Goal: Information Seeking & Learning: Learn about a topic

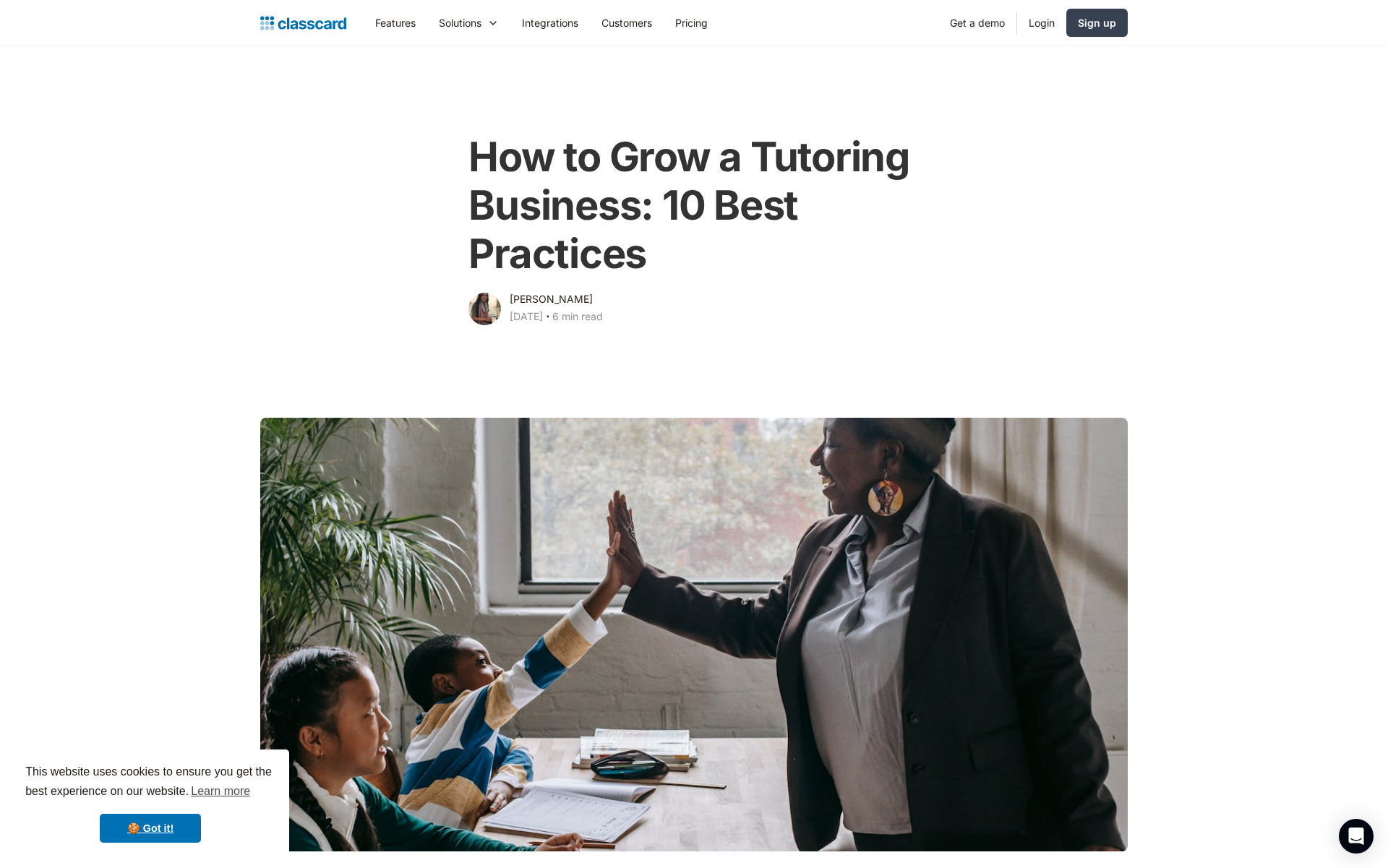
click at [293, 29] on img "home" at bounding box center [303, 24] width 86 height 21
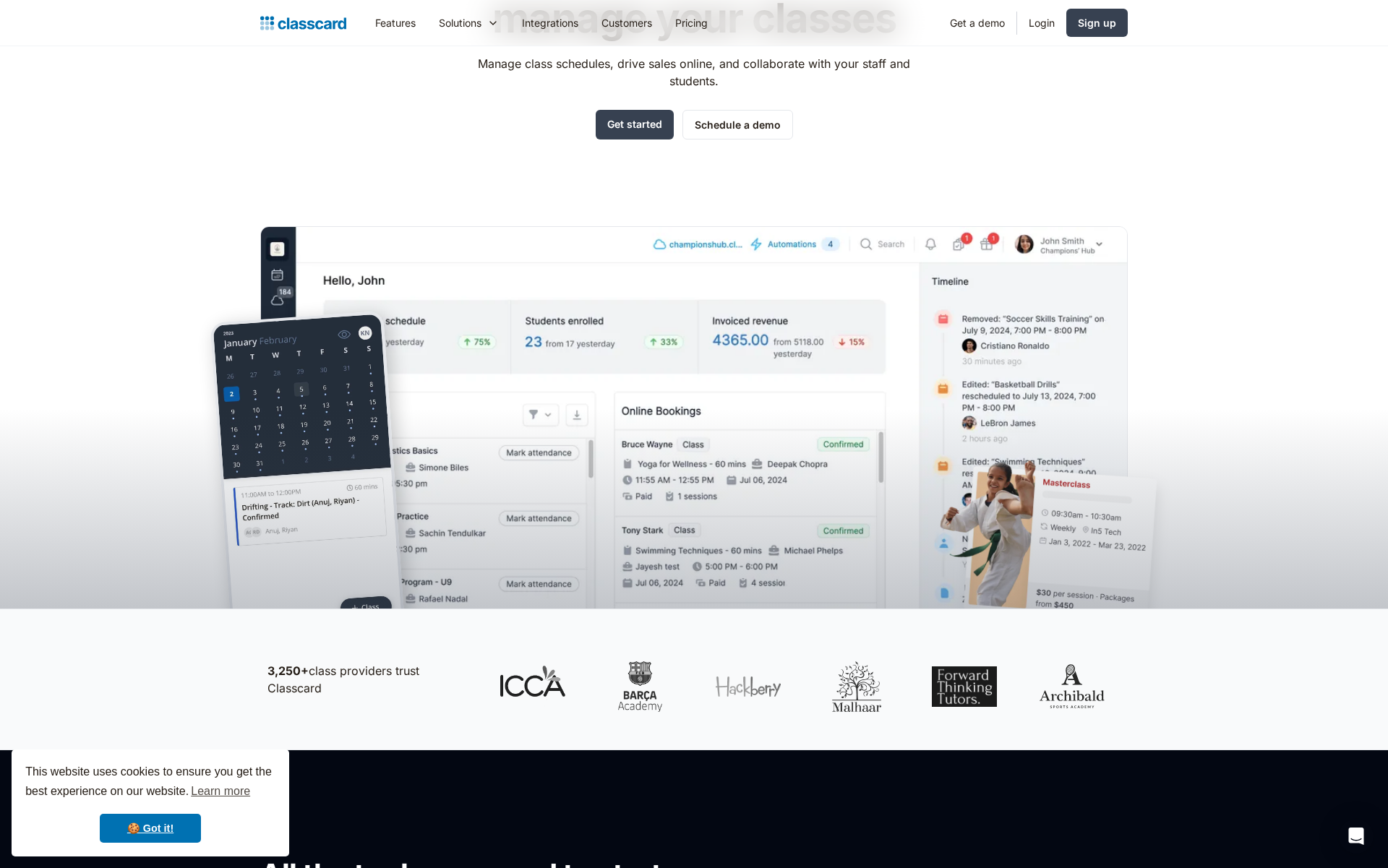
scroll to position [248, 0]
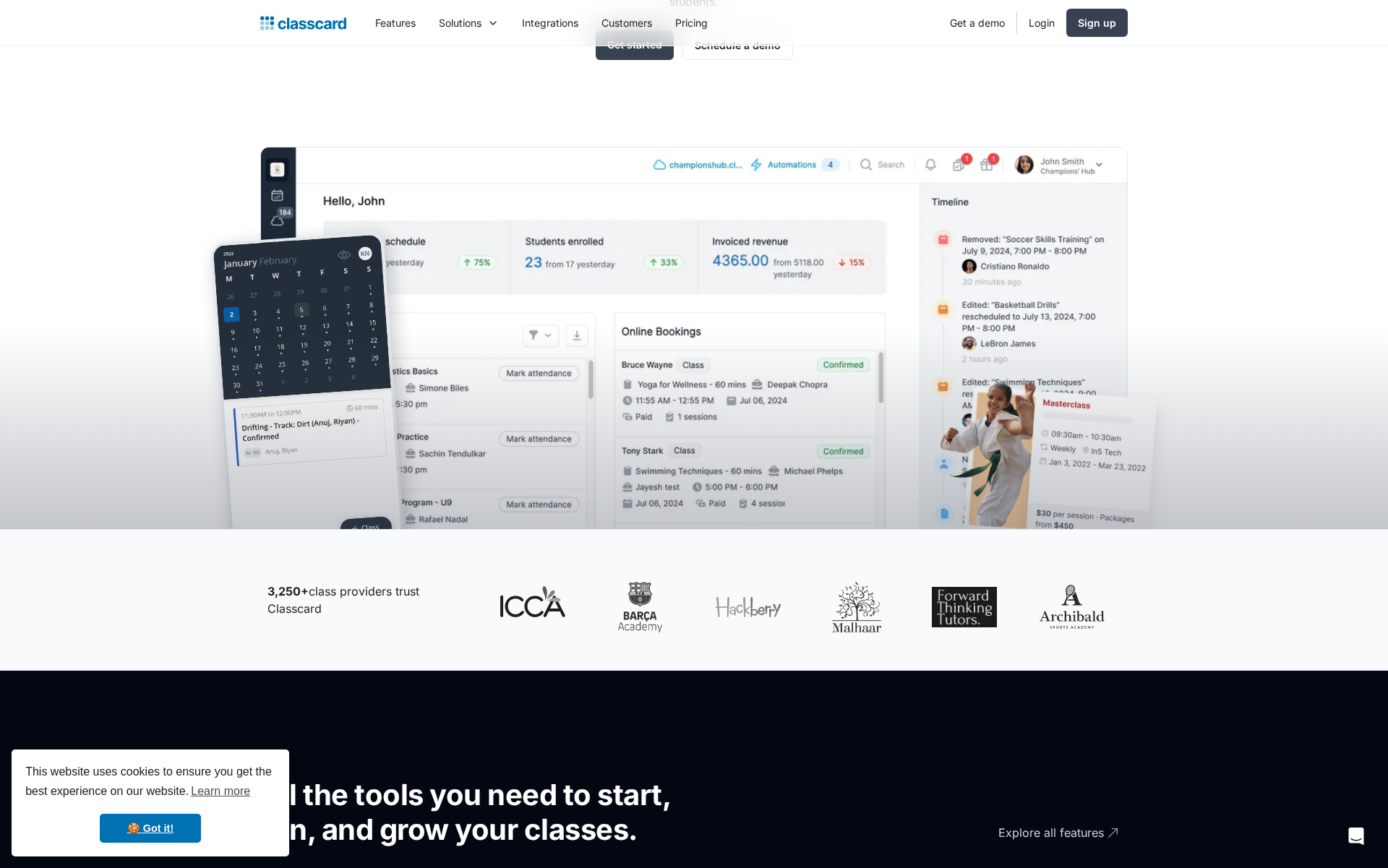
drag, startPoint x: 623, startPoint y: 601, endPoint x: 777, endPoint y: 601, distance: 154.0
click at [784, 601] on div at bounding box center [802, 608] width 636 height 51
click at [635, 606] on div at bounding box center [639, 608] width 65 height 51
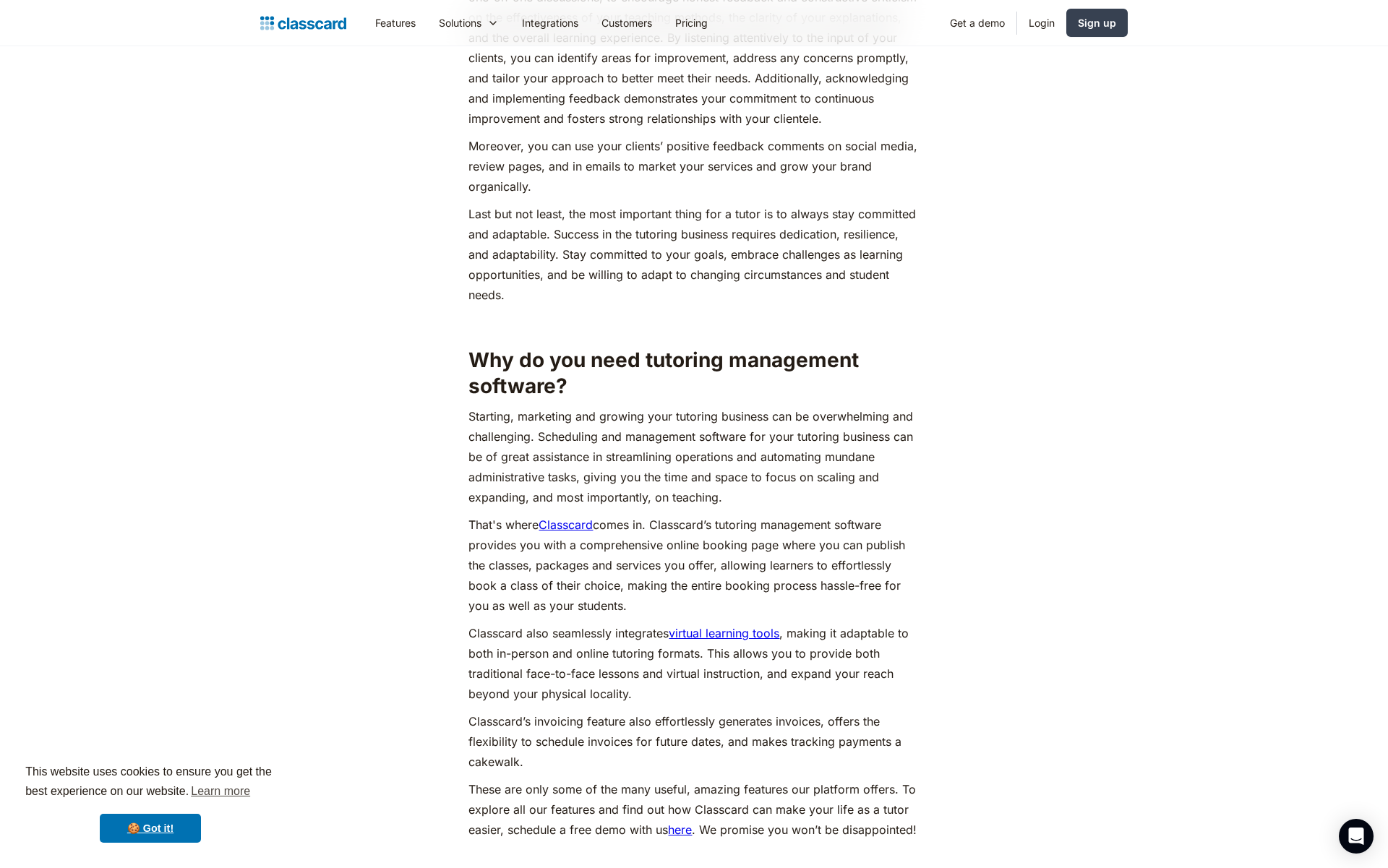
scroll to position [7553, 0]
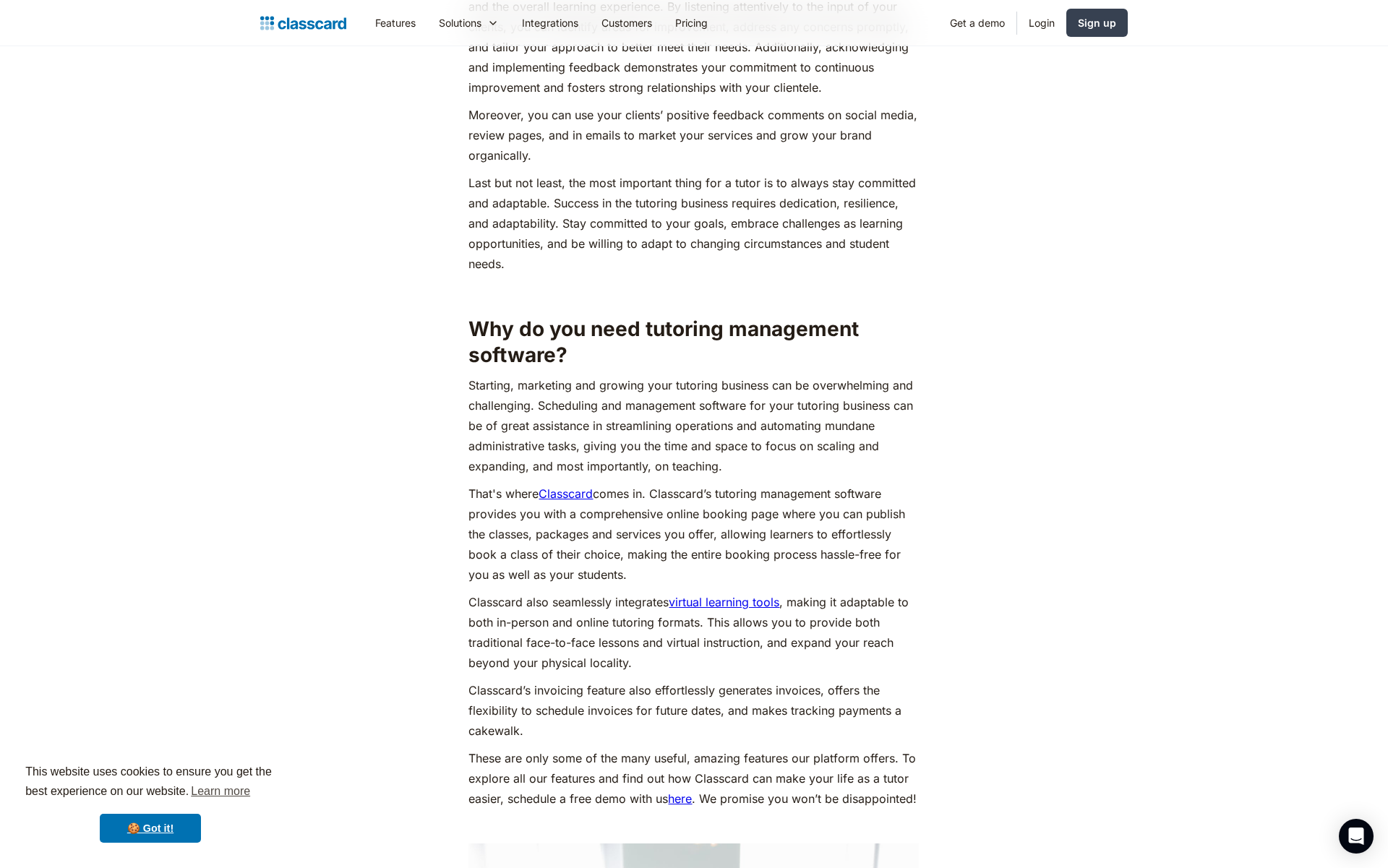
click at [588, 486] on link "Classcard" at bounding box center [566, 493] width 55 height 14
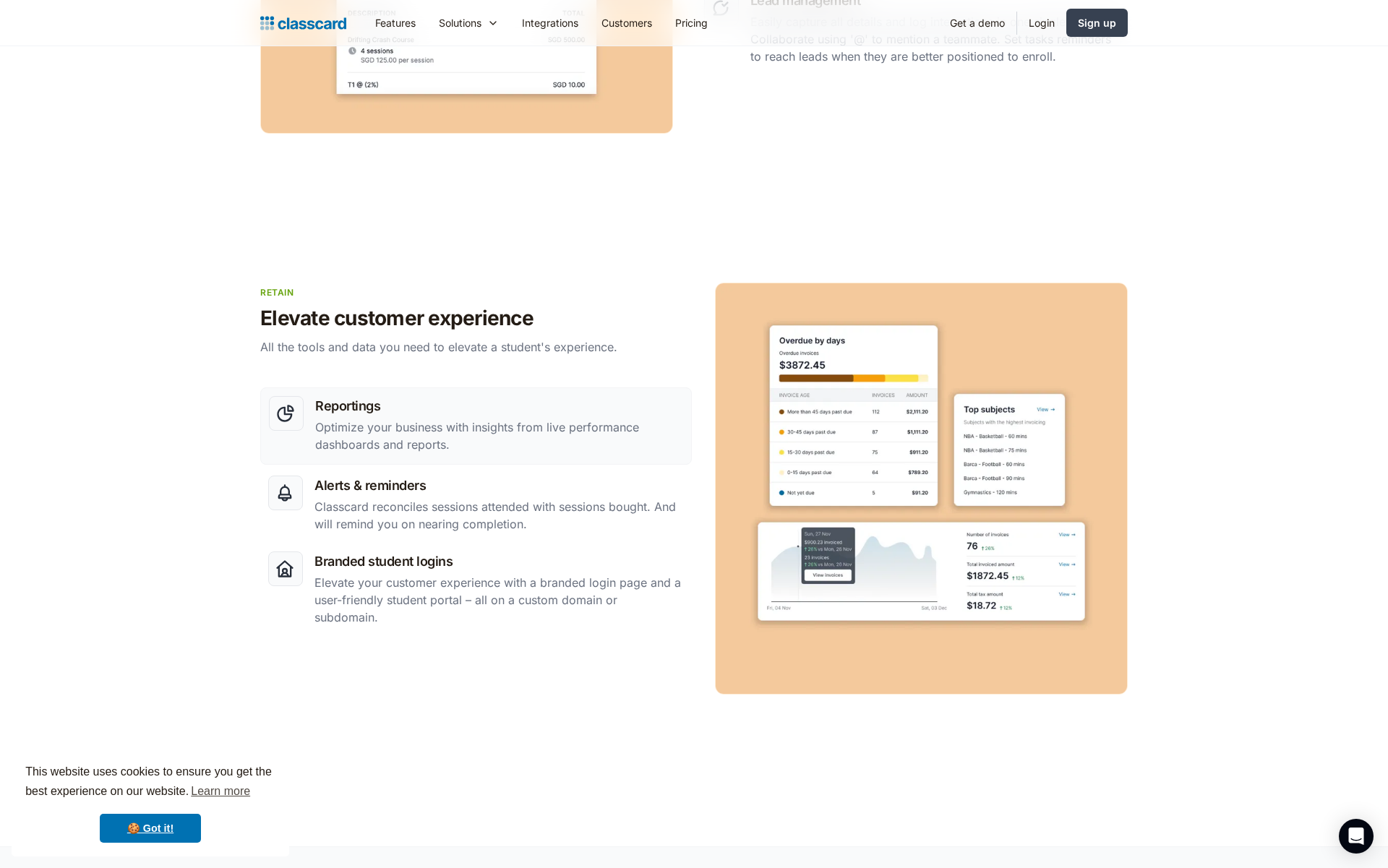
scroll to position [2198, 0]
